Goal: Task Accomplishment & Management: Complete application form

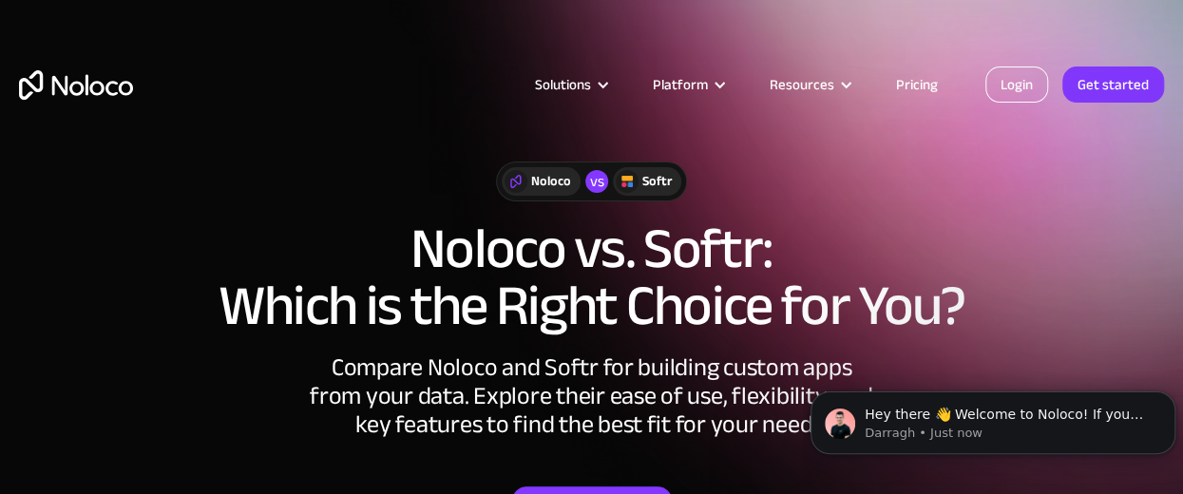
click at [1013, 88] on link "Login" at bounding box center [1016, 84] width 63 height 36
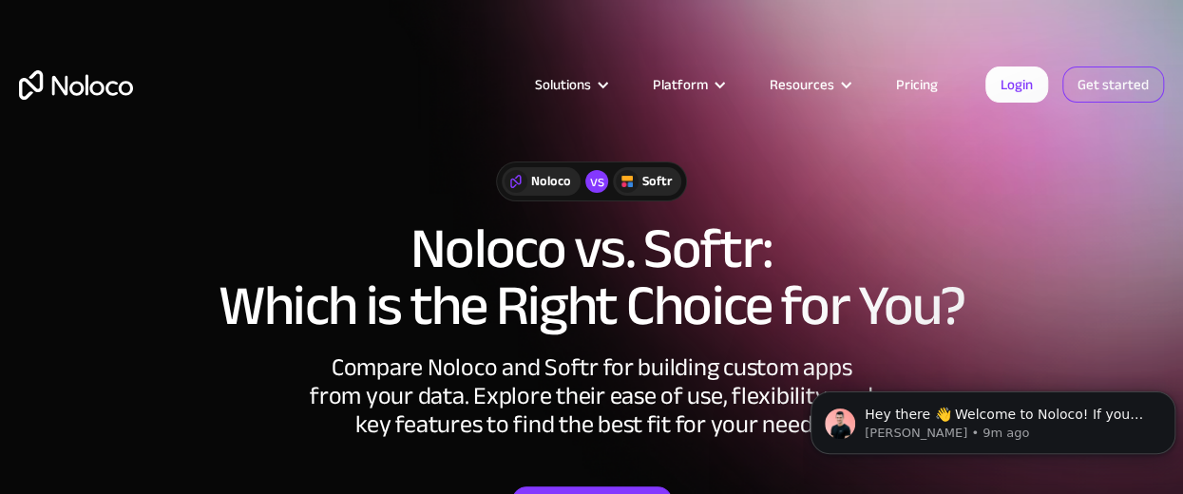
click at [1109, 88] on link "Get started" at bounding box center [1113, 84] width 102 height 36
